Goal: Information Seeking & Learning: Learn about a topic

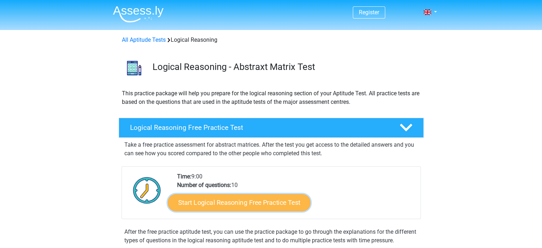
click at [270, 205] on link "Start Logical Reasoning Free Practice Test" at bounding box center [239, 201] width 142 height 17
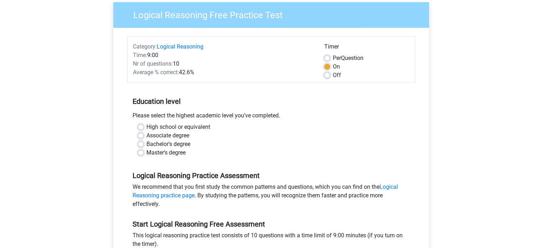
scroll to position [57, 0]
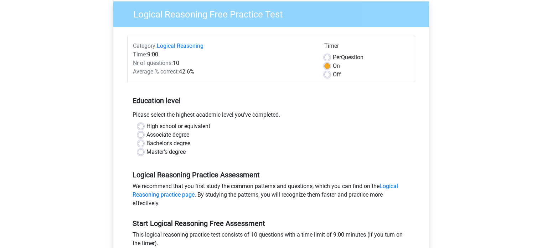
click at [146, 144] on label "Bachelor's degree" at bounding box center [168, 143] width 44 height 9
click at [142, 144] on input "Bachelor's degree" at bounding box center [141, 142] width 6 height 7
radio input "true"
click at [138, 147] on input "Master's degree" at bounding box center [141, 150] width 6 height 7
radio input "true"
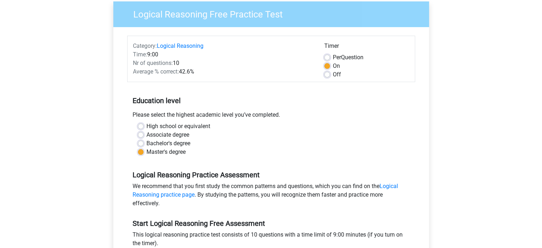
click at [146, 143] on label "Bachelor's degree" at bounding box center [168, 143] width 44 height 9
click at [140, 143] on input "Bachelor's degree" at bounding box center [141, 142] width 6 height 7
radio input "true"
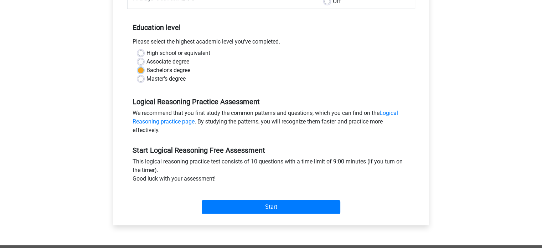
scroll to position [133, 0]
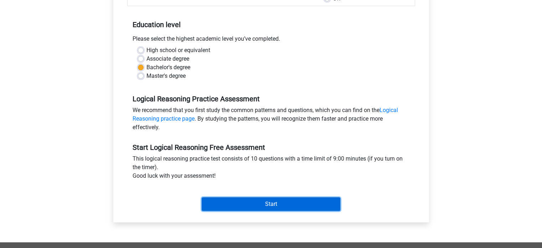
click at [286, 201] on input "Start" at bounding box center [271, 204] width 139 height 14
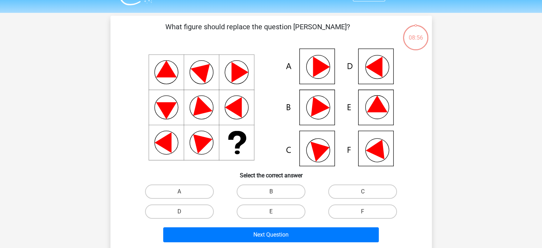
scroll to position [19, 0]
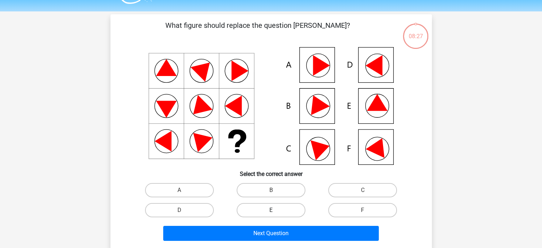
click at [264, 208] on label "E" at bounding box center [270, 210] width 69 height 14
click at [271, 210] on input "E" at bounding box center [273, 212] width 5 height 5
radio input "true"
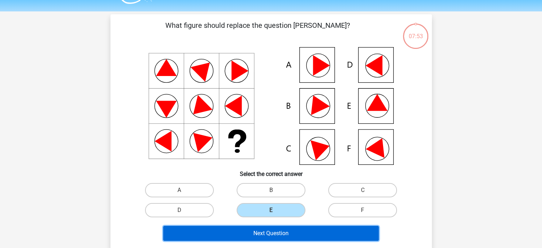
click at [259, 230] on button "Next Question" at bounding box center [270, 232] width 215 height 15
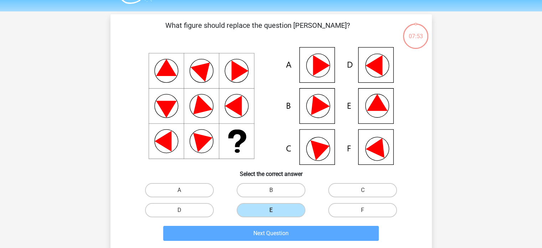
scroll to position [33, 0]
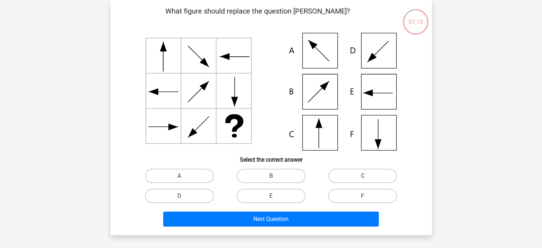
click at [343, 177] on label "C" at bounding box center [362, 175] width 69 height 14
click at [363, 177] on input "C" at bounding box center [365, 178] width 5 height 5
radio input "true"
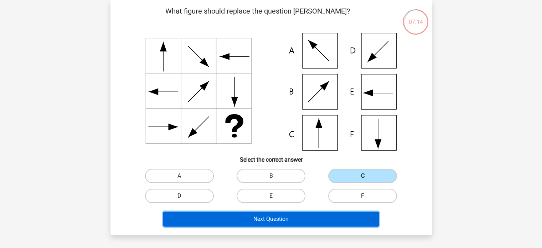
click at [300, 219] on button "Next Question" at bounding box center [270, 218] width 215 height 15
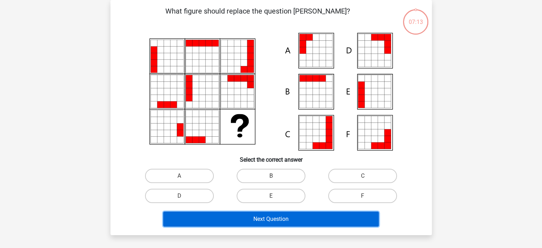
click at [300, 219] on button "Next Question" at bounding box center [270, 218] width 215 height 15
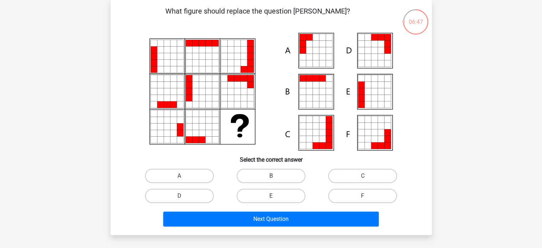
click at [368, 93] on icon at bounding box center [367, 91] width 6 height 6
click at [294, 192] on label "E" at bounding box center [270, 195] width 69 height 14
click at [275, 196] on input "E" at bounding box center [273, 198] width 5 height 5
radio input "true"
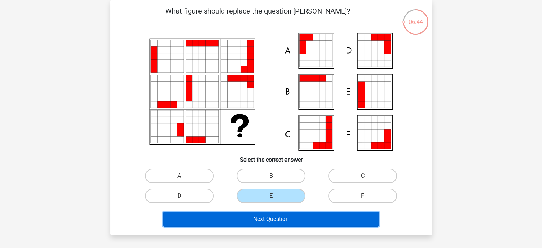
click at [286, 223] on button "Next Question" at bounding box center [270, 218] width 215 height 15
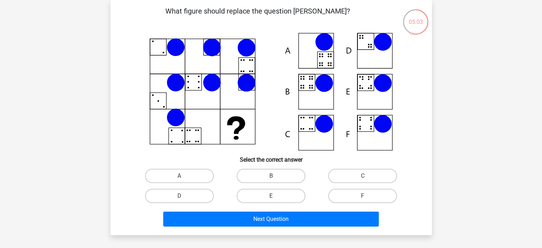
click at [311, 85] on icon at bounding box center [312, 86] width 2 height 2
click at [276, 195] on label "E" at bounding box center [270, 195] width 69 height 14
click at [275, 196] on input "E" at bounding box center [273, 198] width 5 height 5
radio input "true"
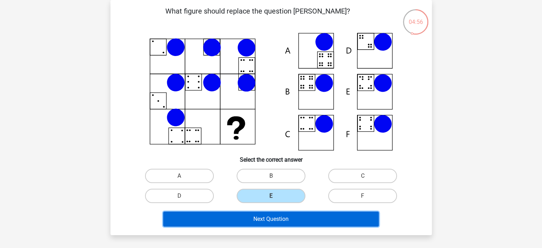
click at [272, 218] on button "Next Question" at bounding box center [270, 218] width 215 height 15
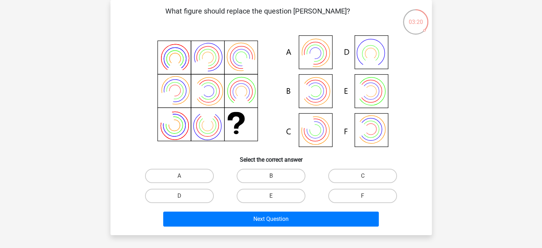
click at [374, 126] on icon at bounding box center [271, 92] width 287 height 118
click at [384, 195] on label "F" at bounding box center [362, 195] width 69 height 14
click at [367, 196] on input "F" at bounding box center [365, 198] width 5 height 5
radio input "true"
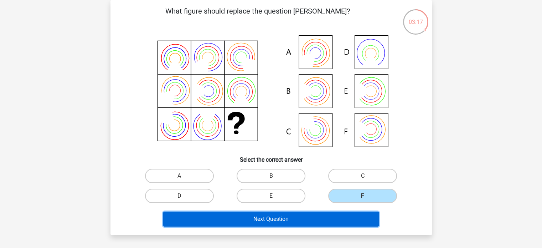
click at [313, 218] on button "Next Question" at bounding box center [270, 218] width 215 height 15
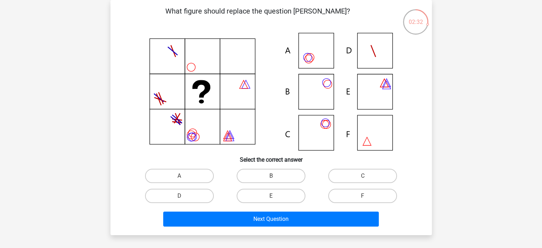
click at [321, 129] on icon at bounding box center [271, 92] width 287 height 118
click at [348, 177] on label "C" at bounding box center [362, 175] width 69 height 14
click at [363, 177] on input "C" at bounding box center [365, 178] width 5 height 5
radio input "true"
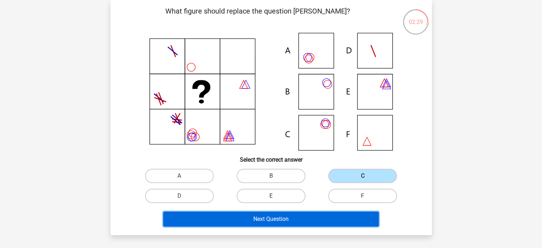
click at [329, 220] on button "Next Question" at bounding box center [270, 218] width 215 height 15
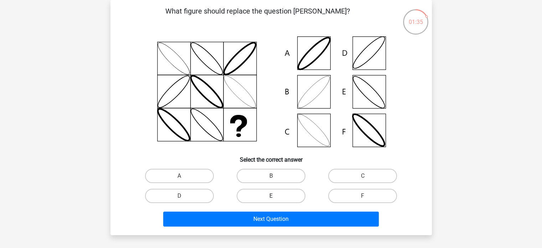
click at [264, 194] on label "E" at bounding box center [270, 195] width 69 height 14
click at [271, 196] on input "E" at bounding box center [273, 198] width 5 height 5
radio input "true"
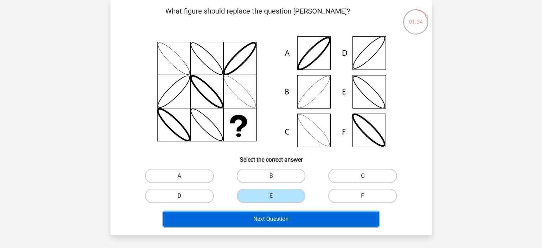
click at [264, 223] on button "Next Question" at bounding box center [270, 218] width 215 height 15
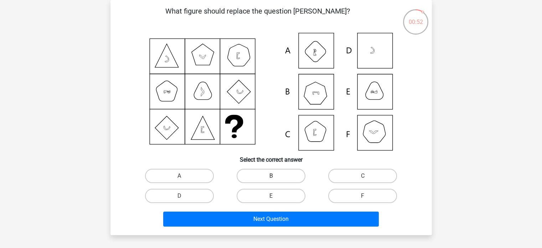
click at [281, 175] on label "B" at bounding box center [270, 175] width 69 height 14
click at [275, 176] on input "B" at bounding box center [273, 178] width 5 height 5
radio input "true"
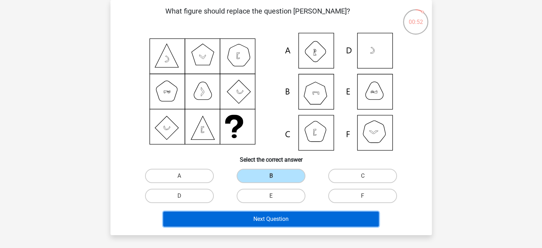
click at [268, 223] on button "Next Question" at bounding box center [270, 218] width 215 height 15
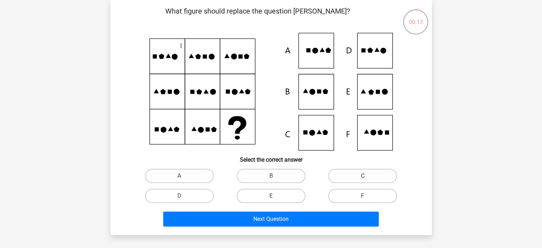
click at [388, 179] on label "C" at bounding box center [362, 175] width 69 height 14
click at [367, 179] on input "C" at bounding box center [365, 178] width 5 height 5
radio input "true"
click at [306, 225] on div "Next Question" at bounding box center [271, 220] width 275 height 18
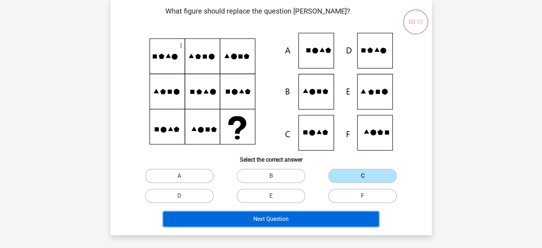
click at [318, 220] on button "Next Question" at bounding box center [270, 218] width 215 height 15
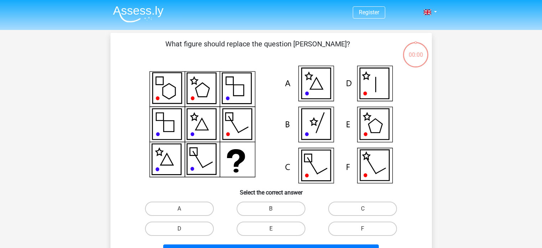
scroll to position [33, 0]
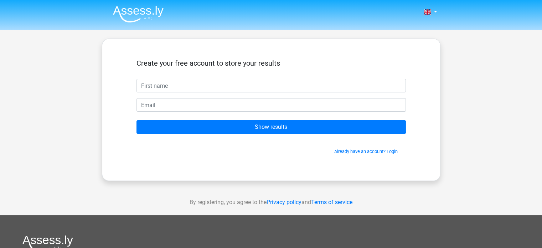
click at [295, 89] on input "text" at bounding box center [270, 86] width 269 height 14
type input "[PERSON_NAME]"
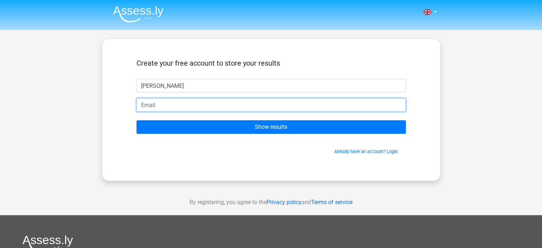
click at [215, 105] on input "email" at bounding box center [270, 105] width 269 height 14
type input "[EMAIL_ADDRESS][DOMAIN_NAME]"
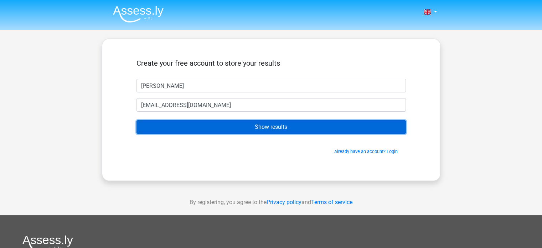
click at [208, 132] on input "Show results" at bounding box center [270, 127] width 269 height 14
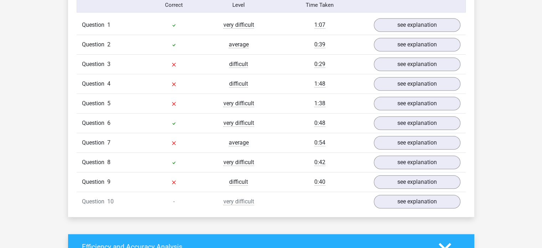
scroll to position [570, 0]
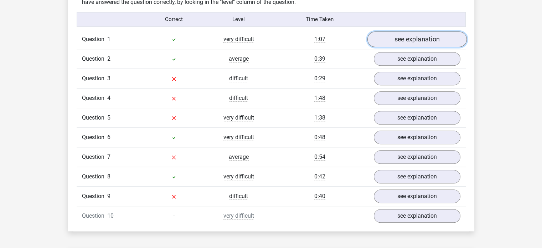
click at [401, 38] on link "see explanation" at bounding box center [416, 39] width 99 height 16
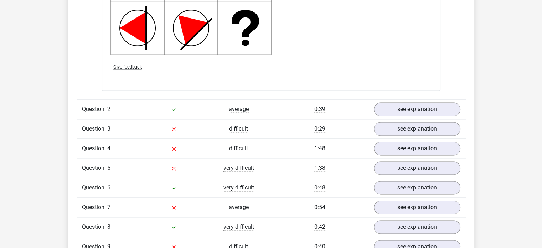
scroll to position [983, 0]
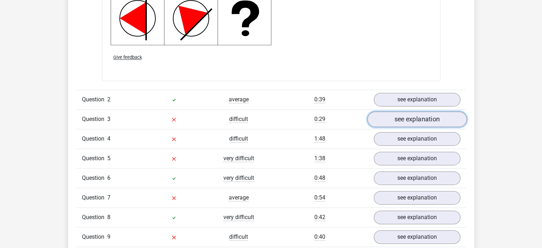
click at [419, 124] on link "see explanation" at bounding box center [416, 119] width 99 height 16
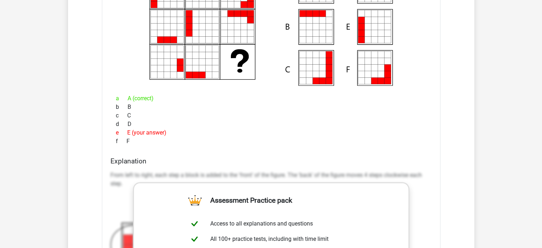
scroll to position [1168, 0]
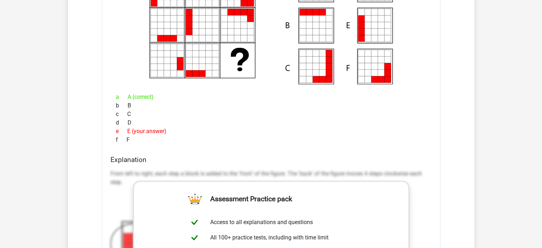
click at [414, 135] on div "f F" at bounding box center [270, 139] width 321 height 9
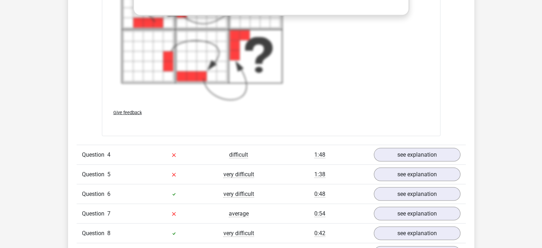
scroll to position [1467, 0]
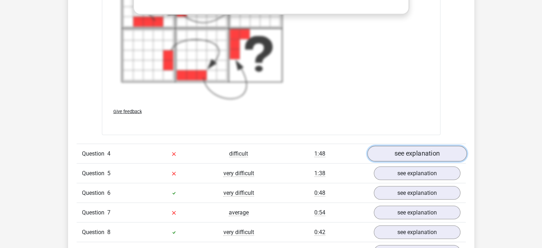
click at [407, 151] on link "see explanation" at bounding box center [416, 154] width 99 height 16
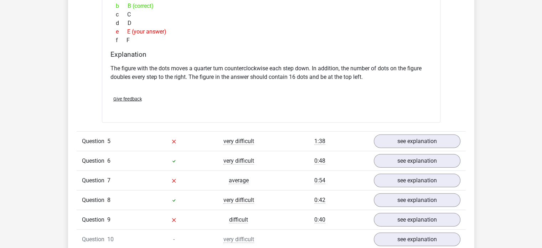
scroll to position [1766, 0]
